Goal: Task Accomplishment & Management: Manage account settings

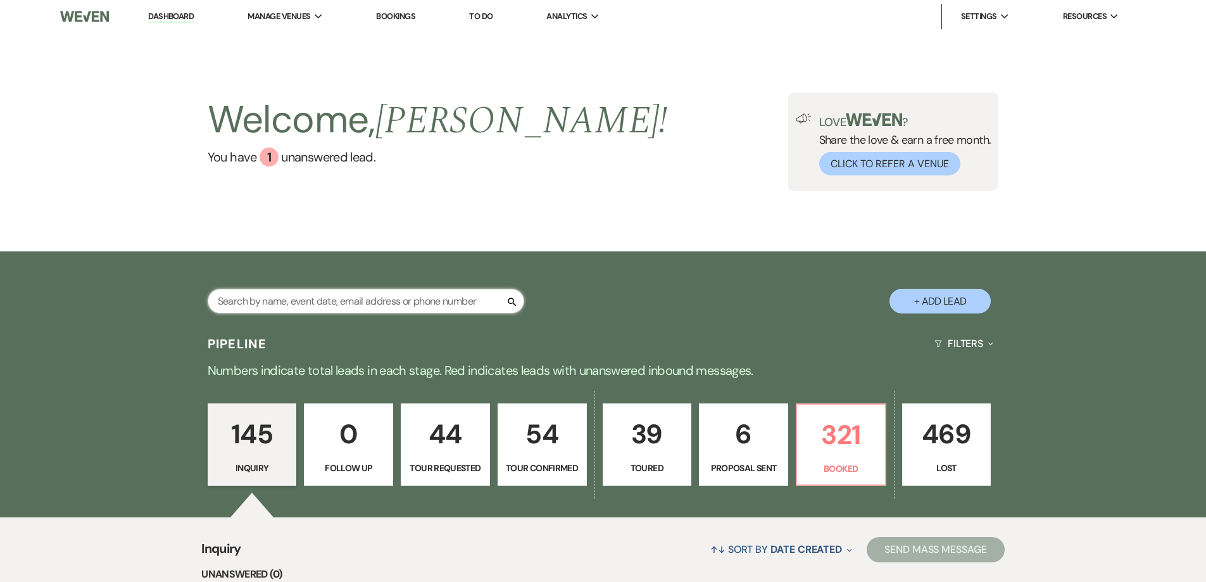
click at [316, 305] on input "text" at bounding box center [366, 301] width 317 height 25
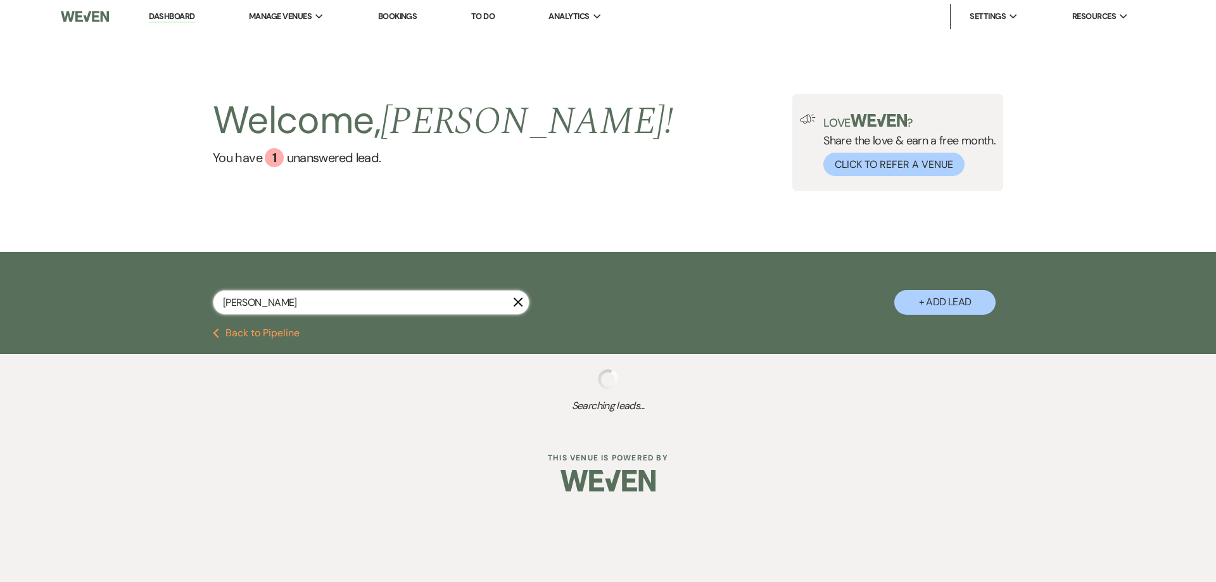
type input "[PERSON_NAME]"
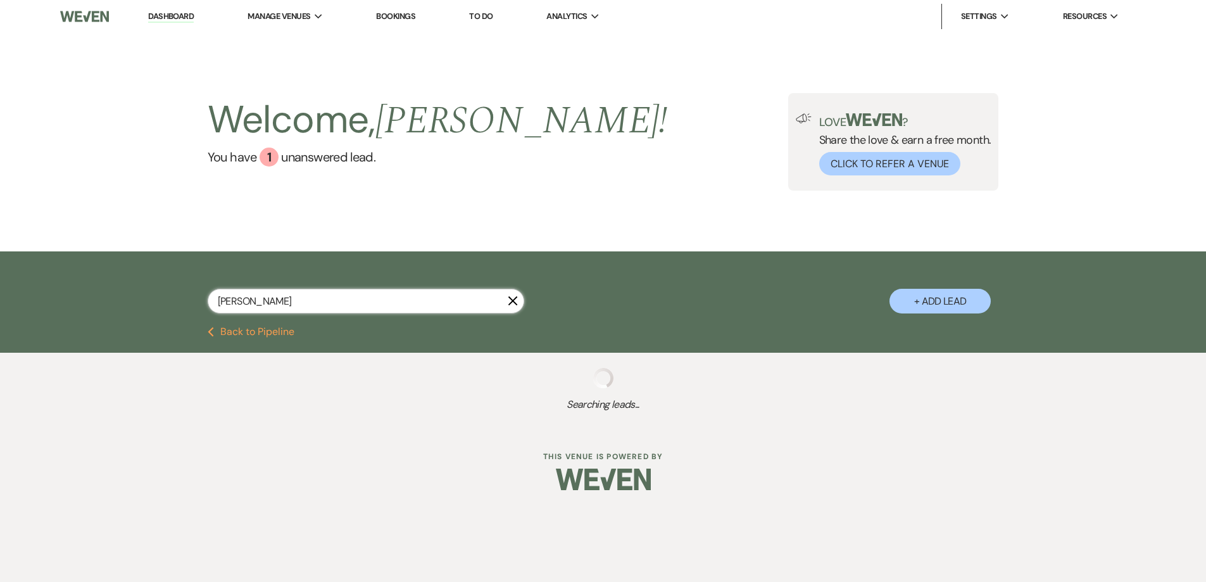
select select "2"
select select "8"
select select "4"
select select "8"
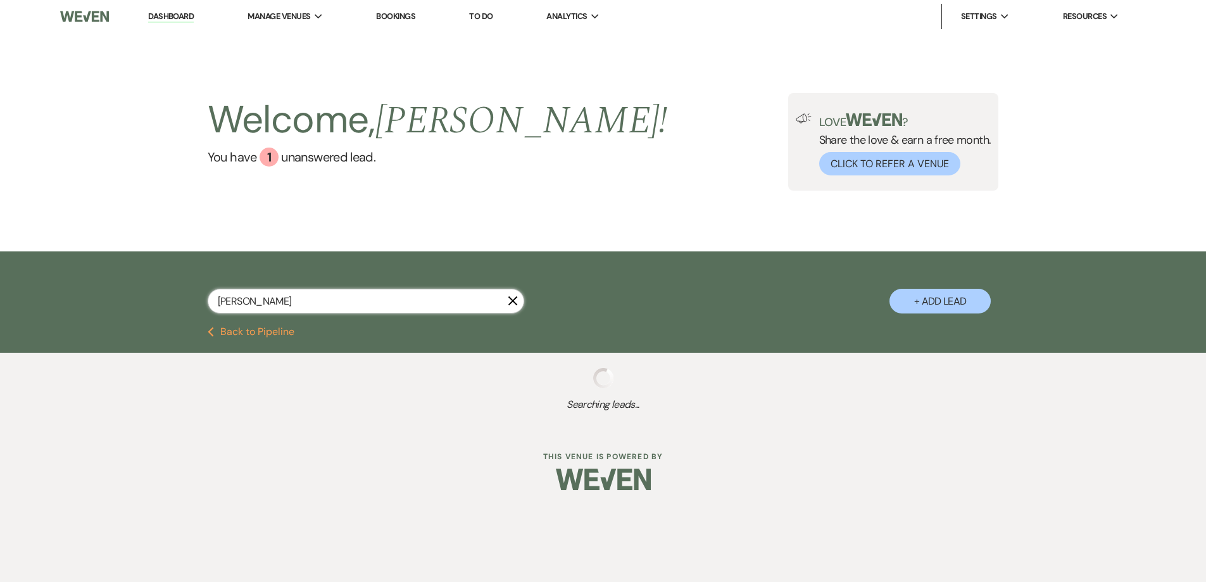
select select "8"
select select "5"
select select "8"
select select "5"
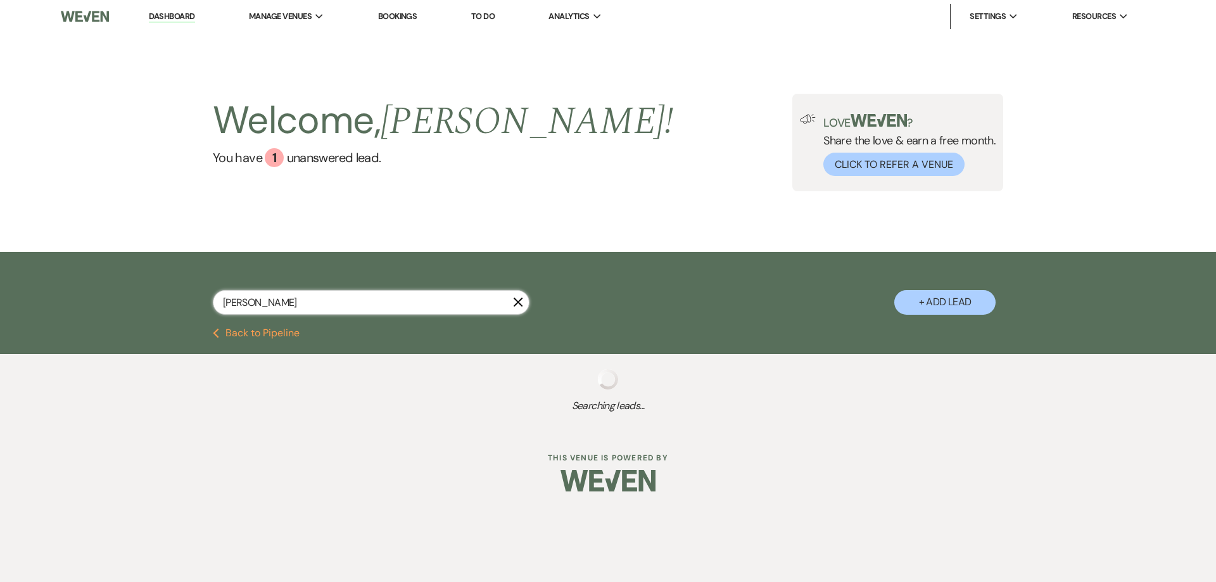
select select "4"
select select "8"
select select "5"
select select "8"
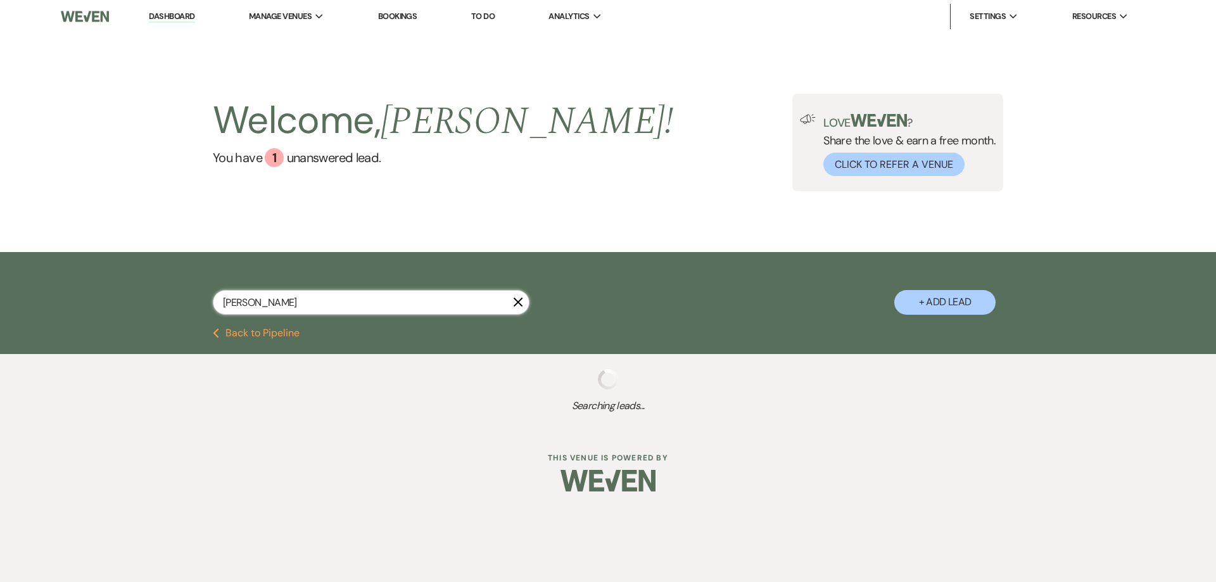
select select "5"
select select "8"
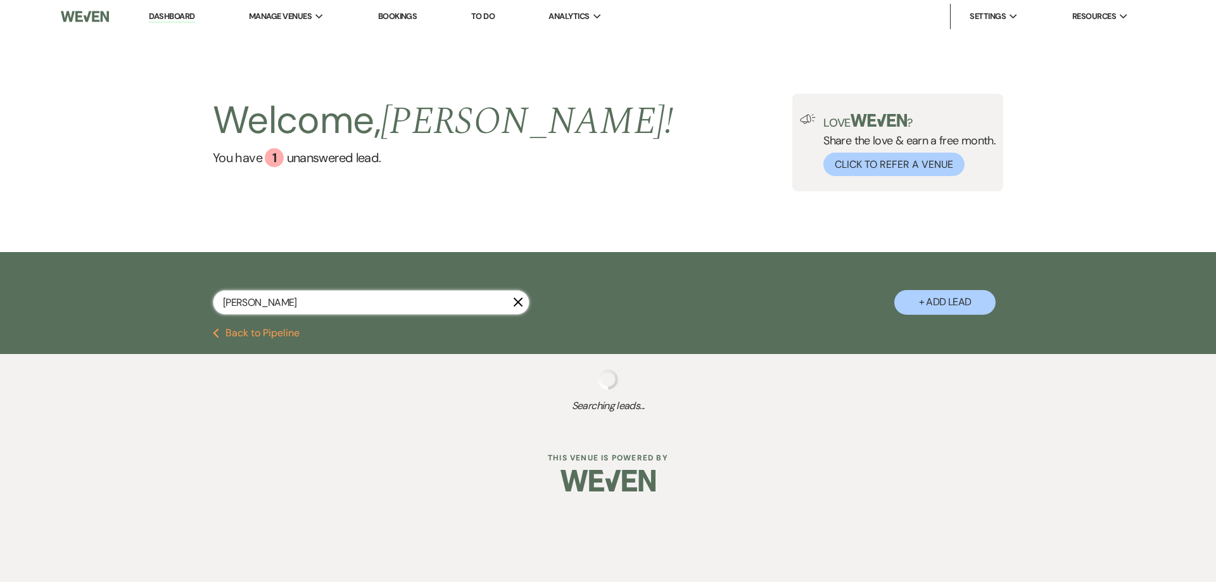
select select "2"
select select "8"
select select "4"
select select "8"
select select "5"
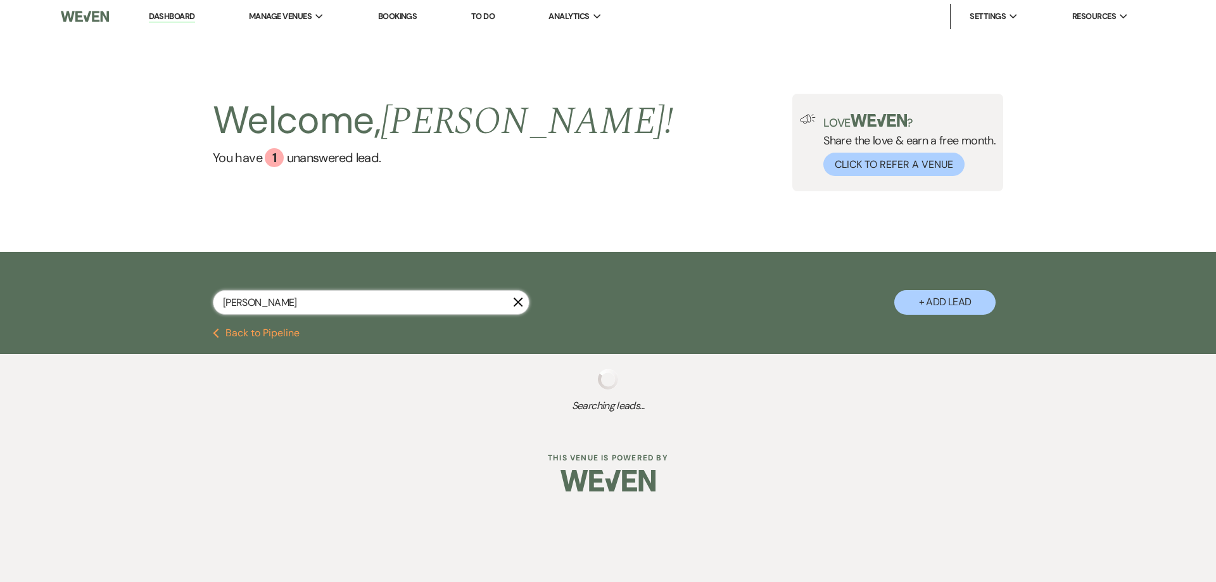
select select "8"
select select "5"
select select "8"
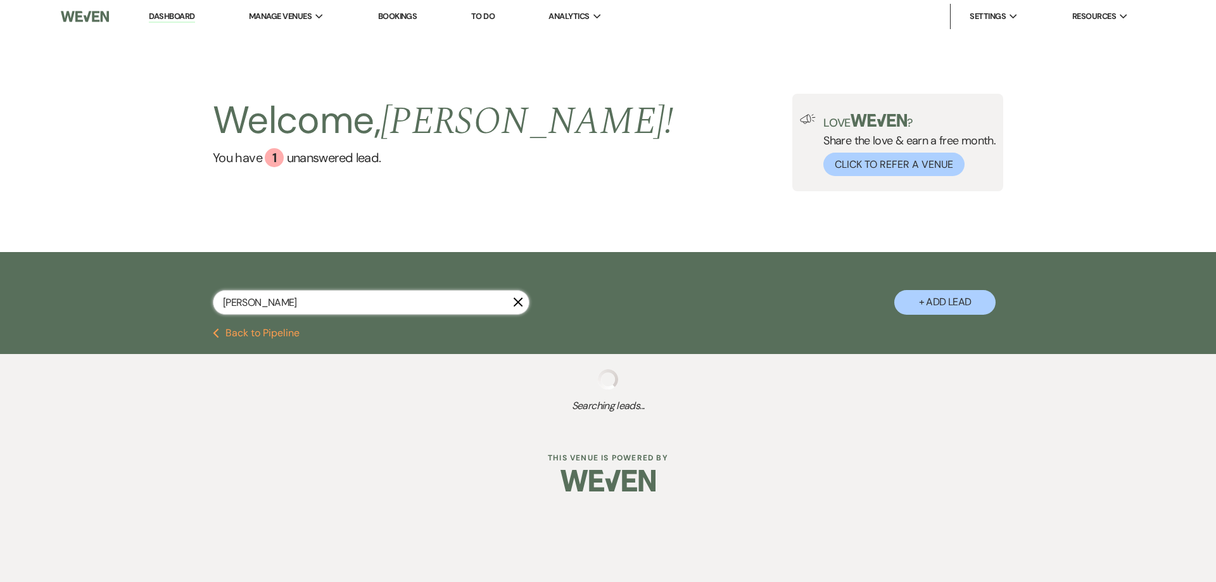
select select "5"
select select "8"
select select "5"
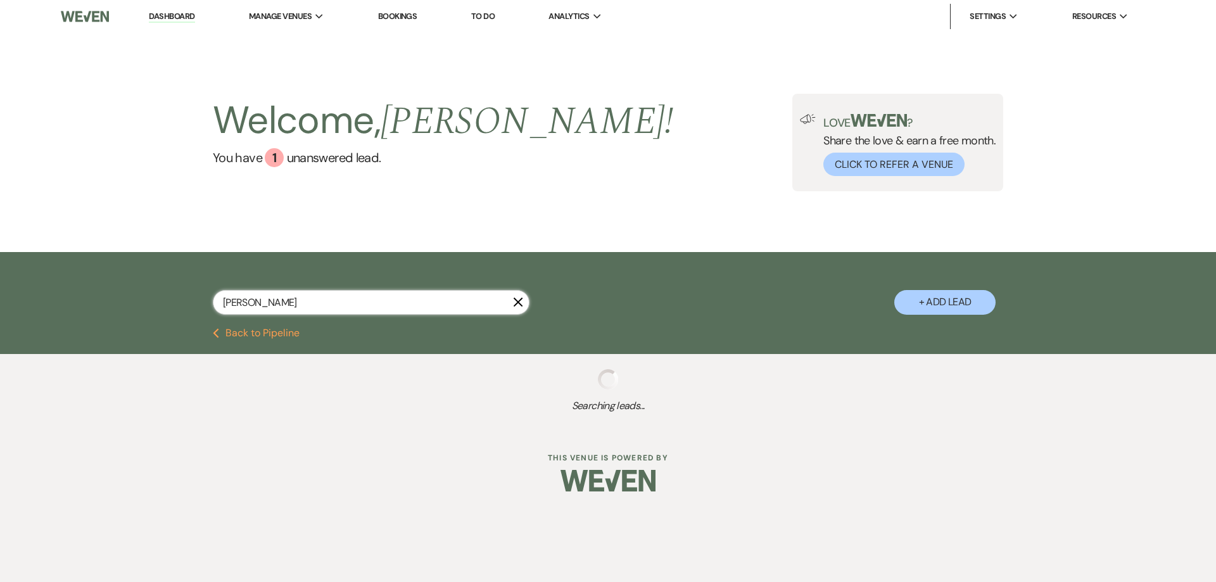
select select "8"
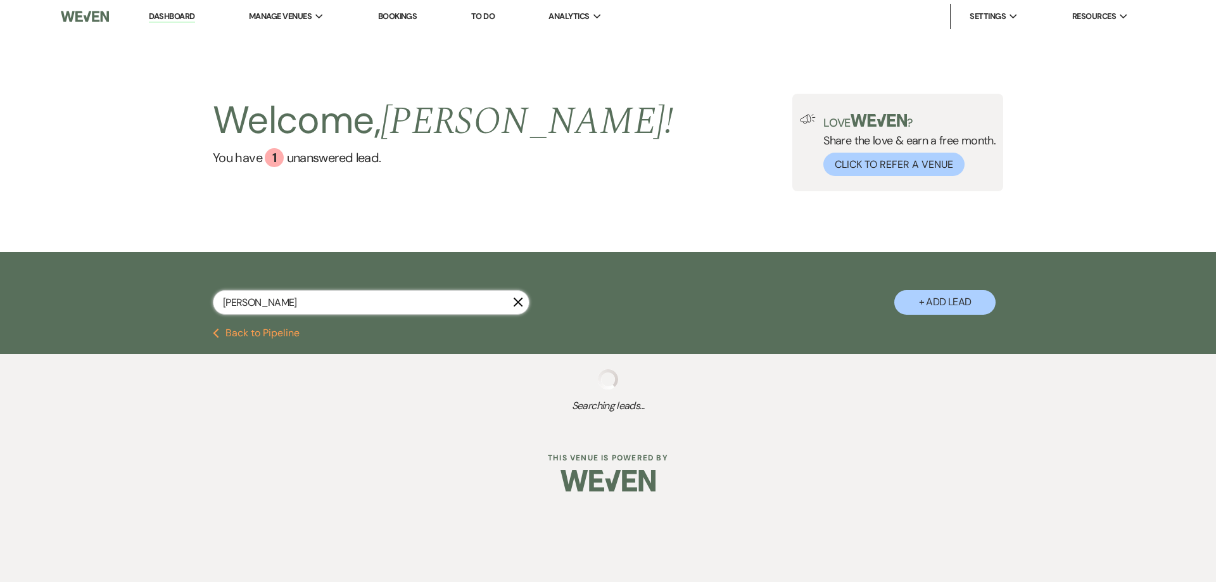
select select "5"
select select "8"
select select "5"
select select "8"
select select "6"
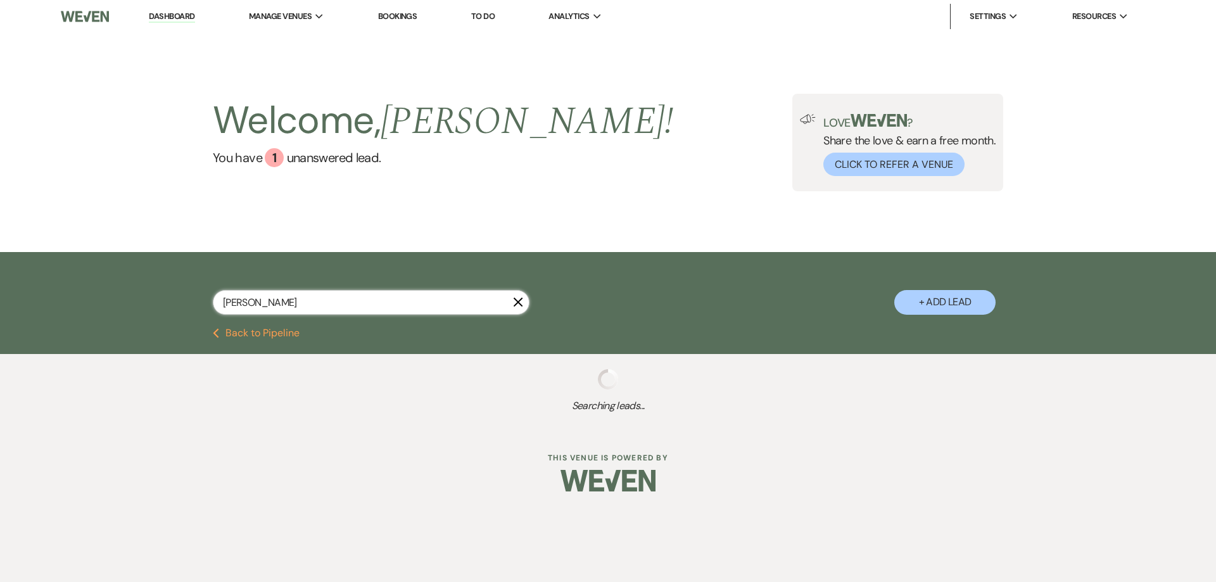
select select "8"
select select "5"
select select "8"
select select "5"
select select "8"
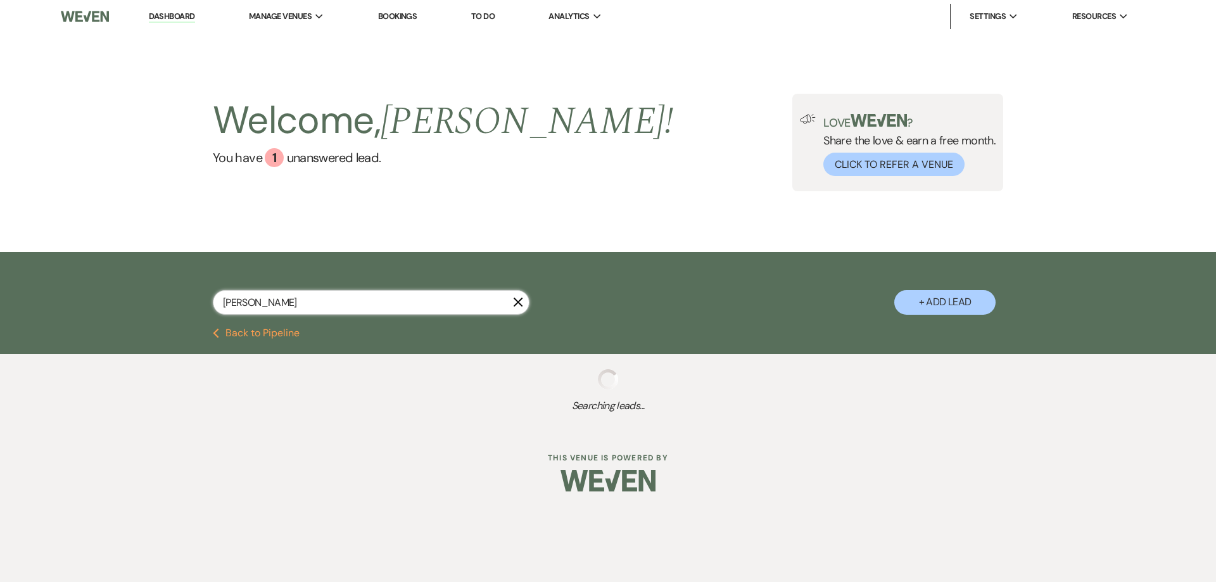
select select "5"
select select "8"
select select "5"
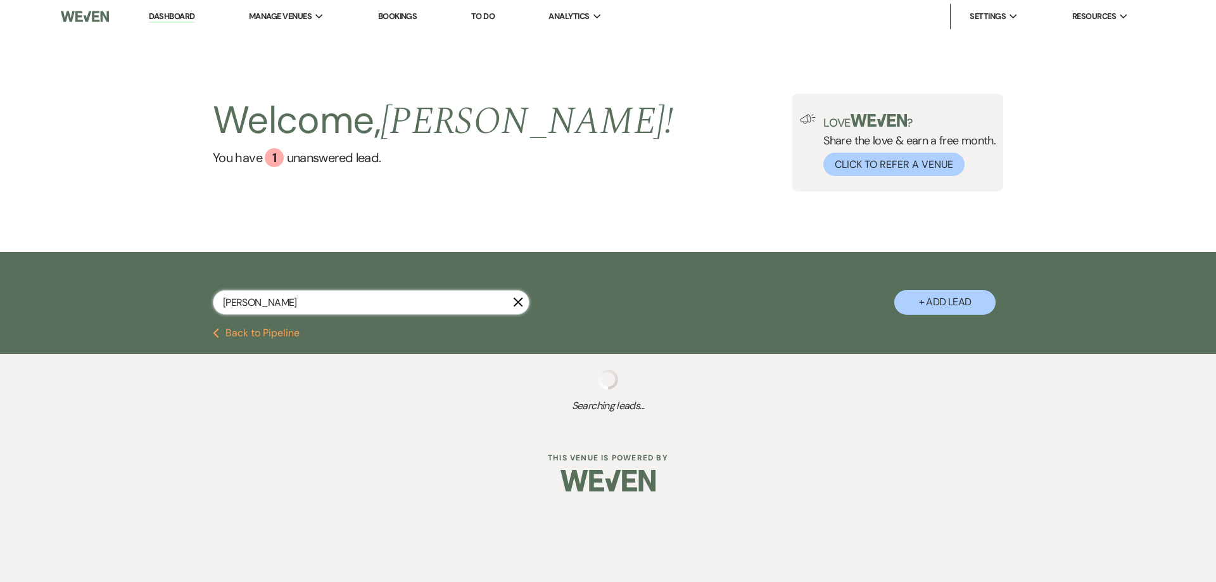
select select "8"
select select "5"
select select "8"
select select "5"
select select "8"
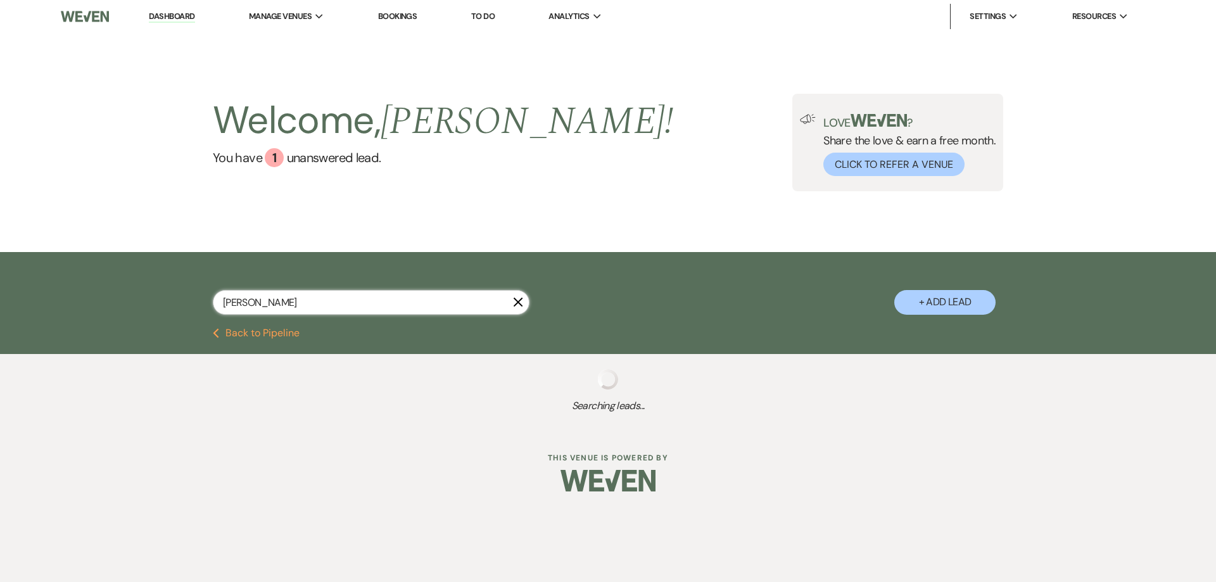
select select "5"
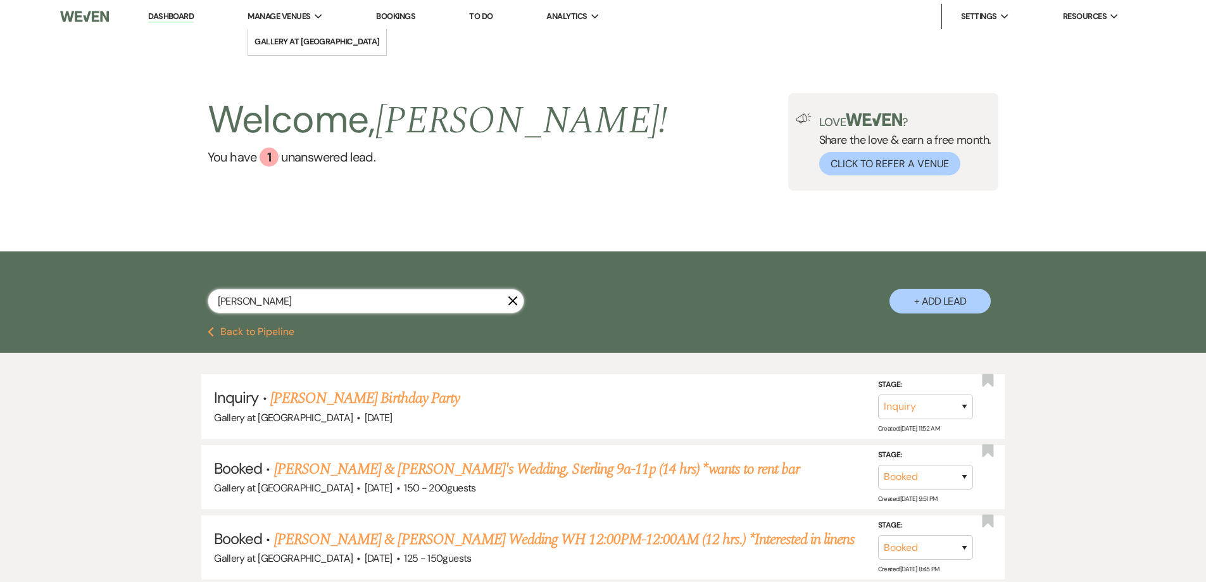
type input "[PERSON_NAME]"
